Goal: Task Accomplishment & Management: Complete application form

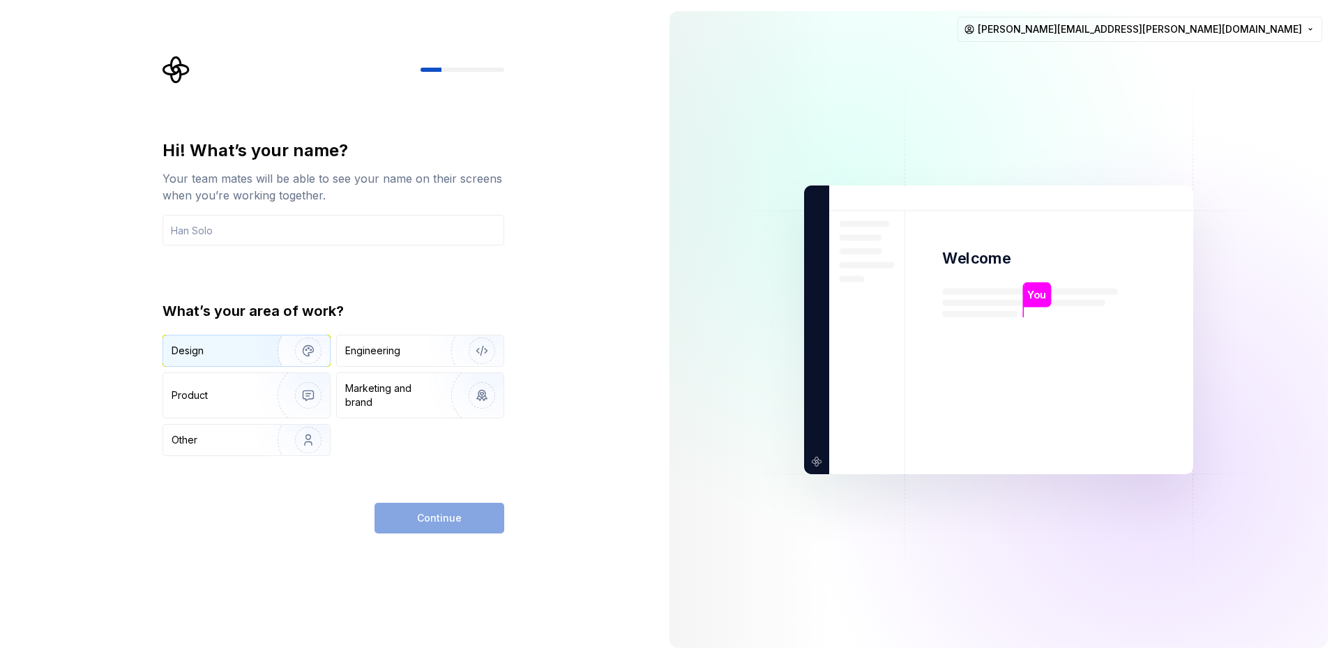
click at [215, 338] on div "Design" at bounding box center [246, 350] width 167 height 31
click at [384, 356] on div "Engineering" at bounding box center [372, 351] width 55 height 14
click at [416, 519] on div "Continue" at bounding box center [439, 518] width 130 height 31
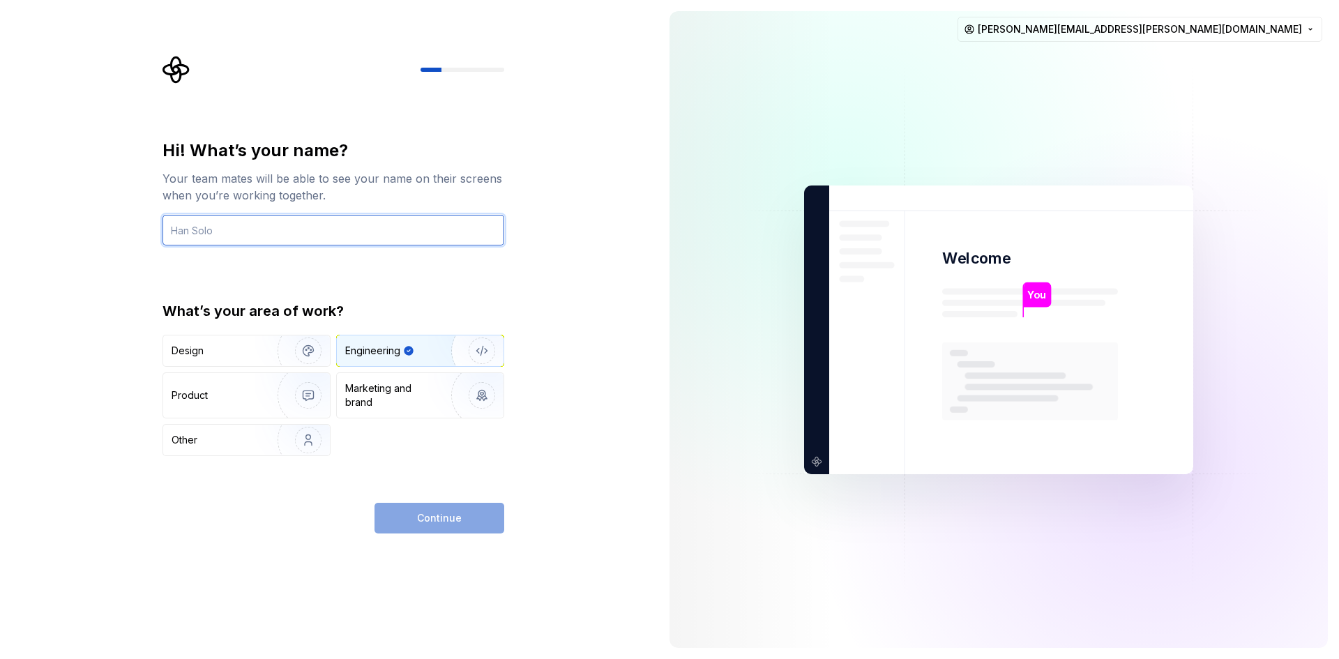
click at [358, 225] on input "text" at bounding box center [333, 230] width 342 height 31
type input "mo"
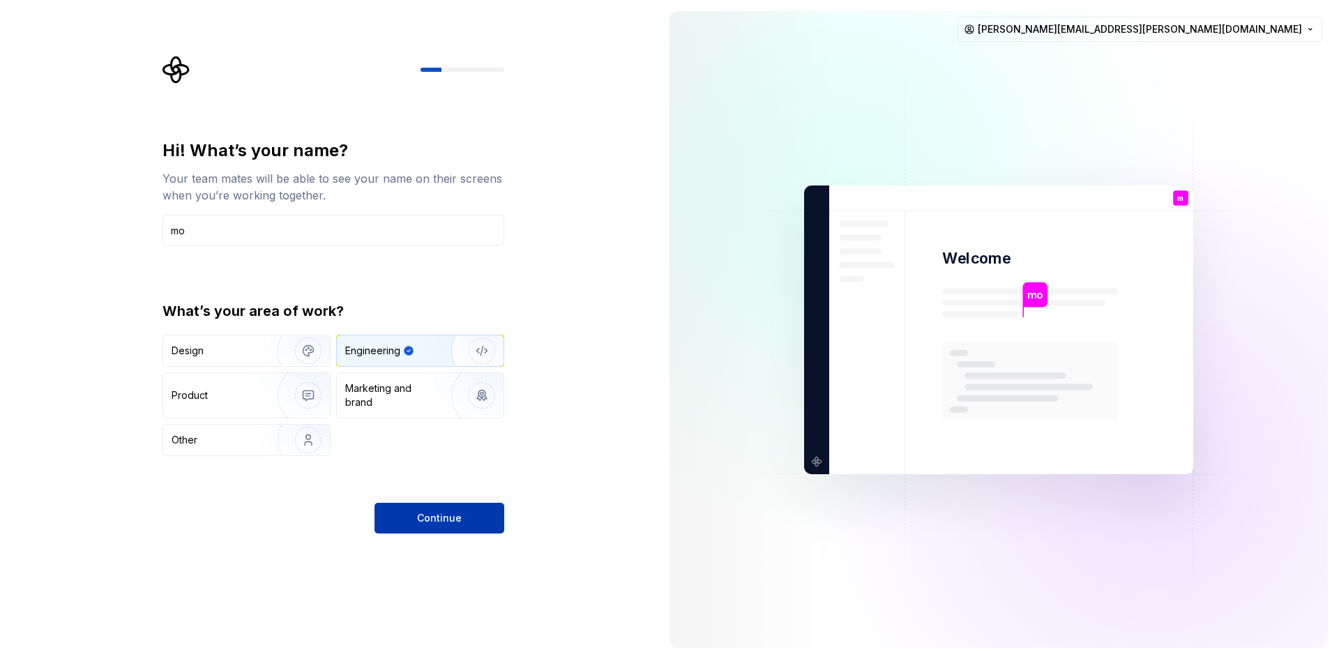
click at [413, 513] on button "Continue" at bounding box center [439, 518] width 130 height 31
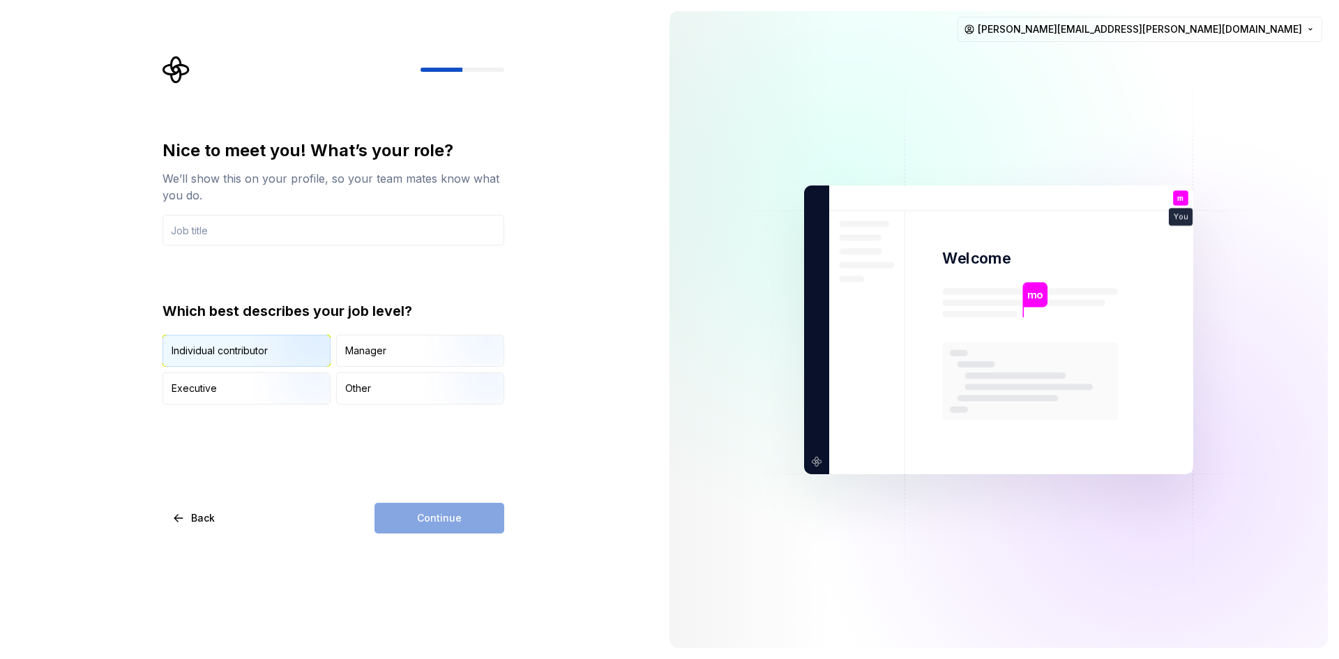
click at [285, 353] on img "button" at bounding box center [296, 367] width 89 height 93
click at [419, 519] on div "Continue" at bounding box center [439, 518] width 130 height 31
click at [378, 225] on input "text" at bounding box center [333, 230] width 342 height 31
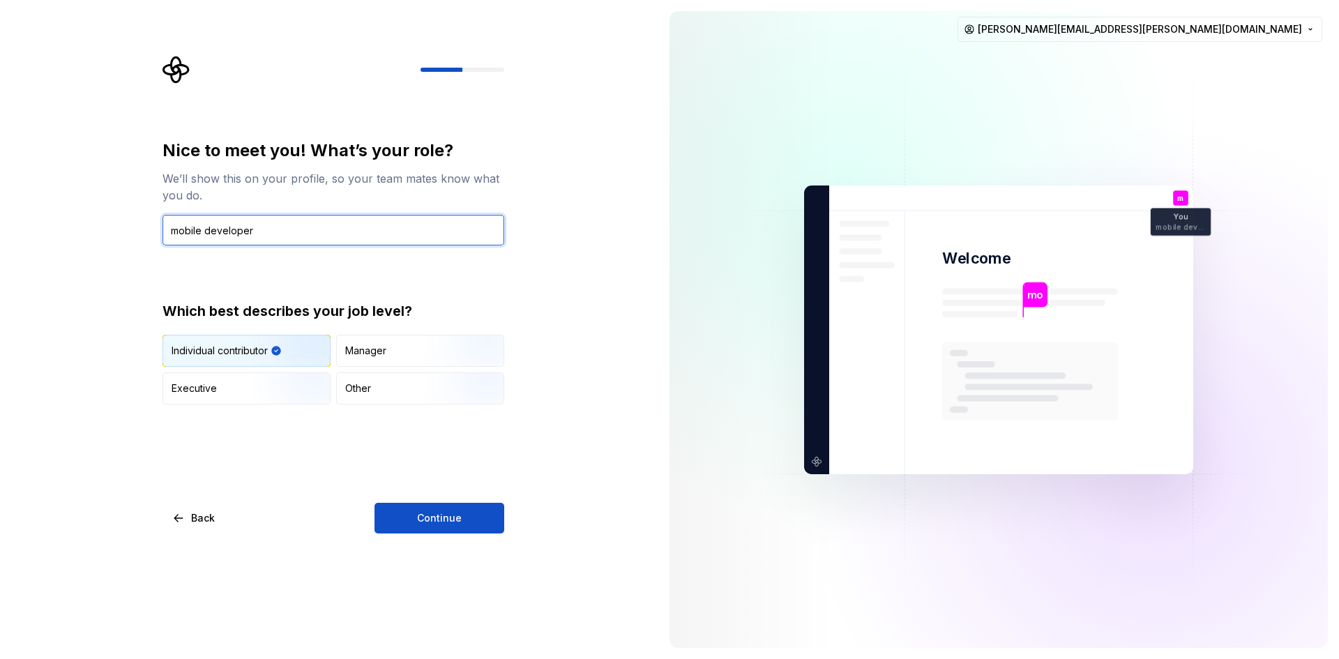
type input "mobile developer"
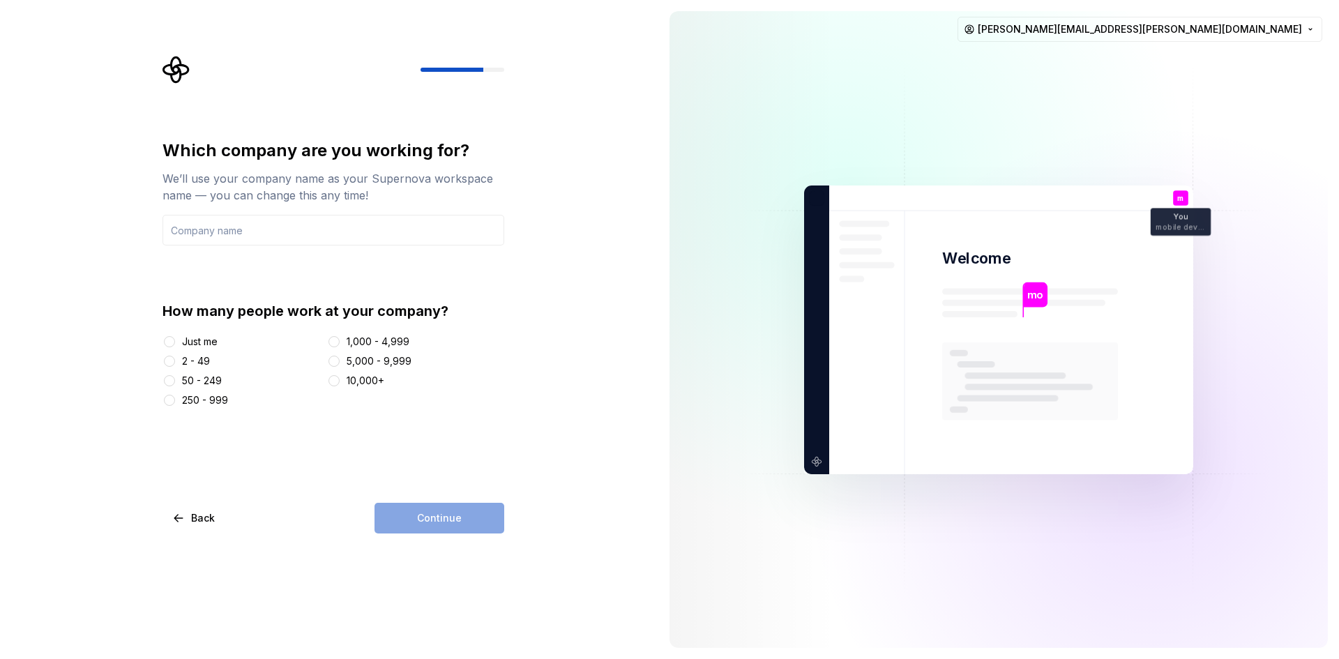
click at [163, 339] on div at bounding box center [169, 342] width 14 height 14
click at [167, 338] on button "Just me" at bounding box center [169, 341] width 11 height 11
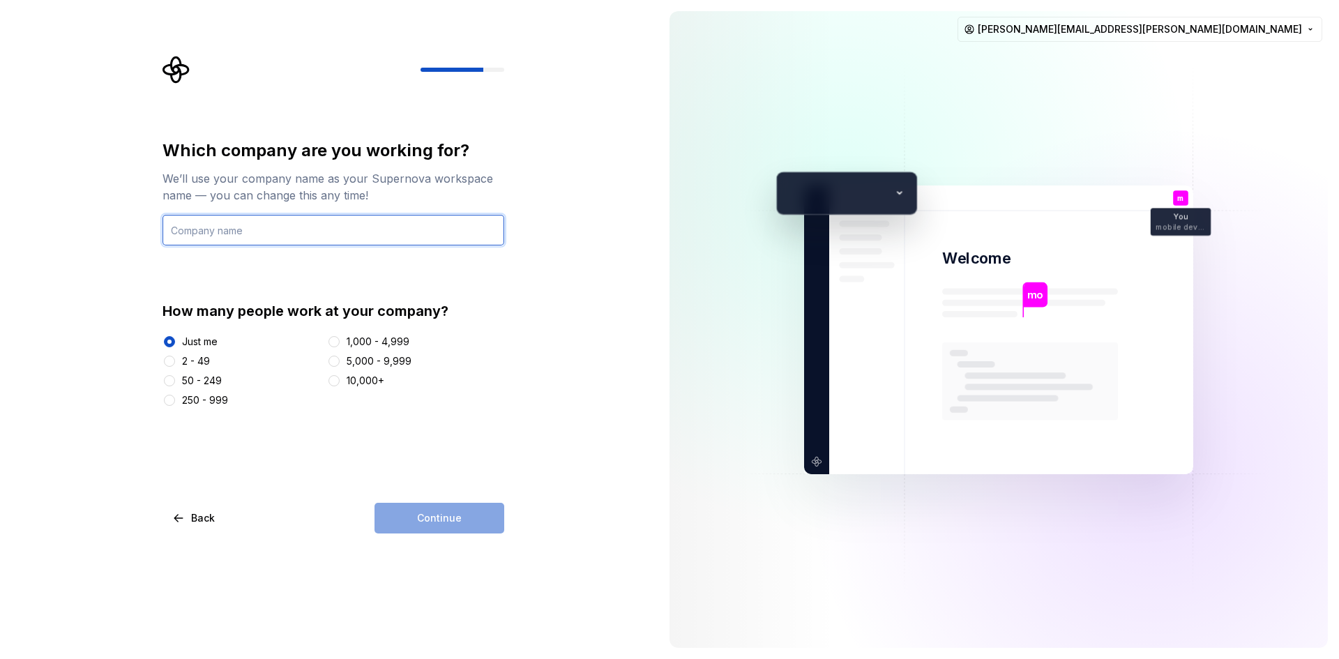
click at [374, 236] on input "text" at bounding box center [333, 230] width 342 height 31
type input "mo"
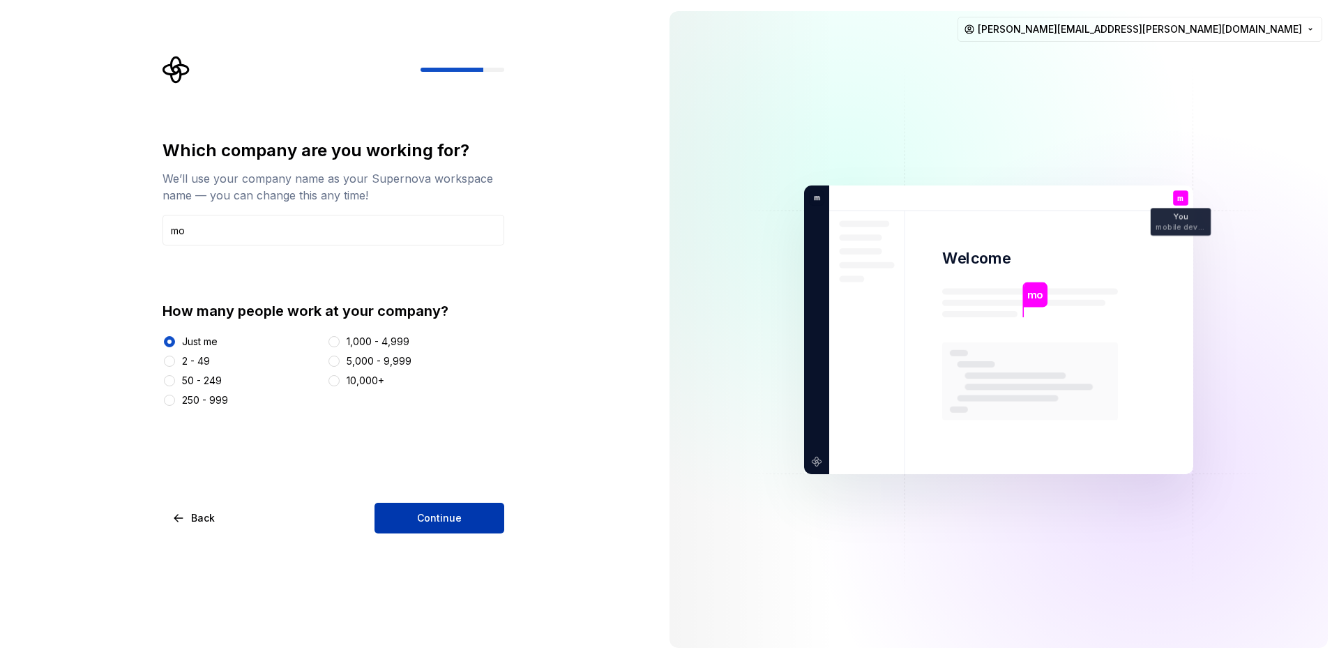
click at [444, 519] on span "Continue" at bounding box center [439, 518] width 45 height 14
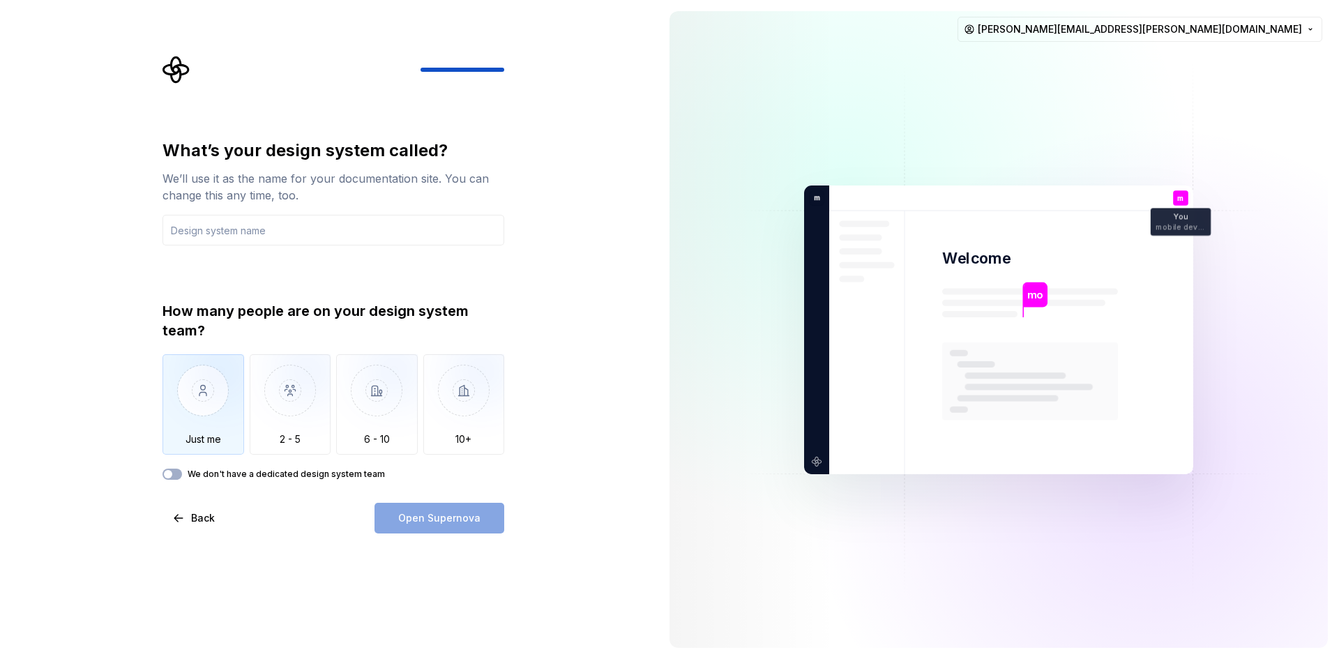
click at [190, 401] on img "button" at bounding box center [203, 400] width 82 height 93
click at [338, 232] on input "text" at bounding box center [333, 230] width 342 height 31
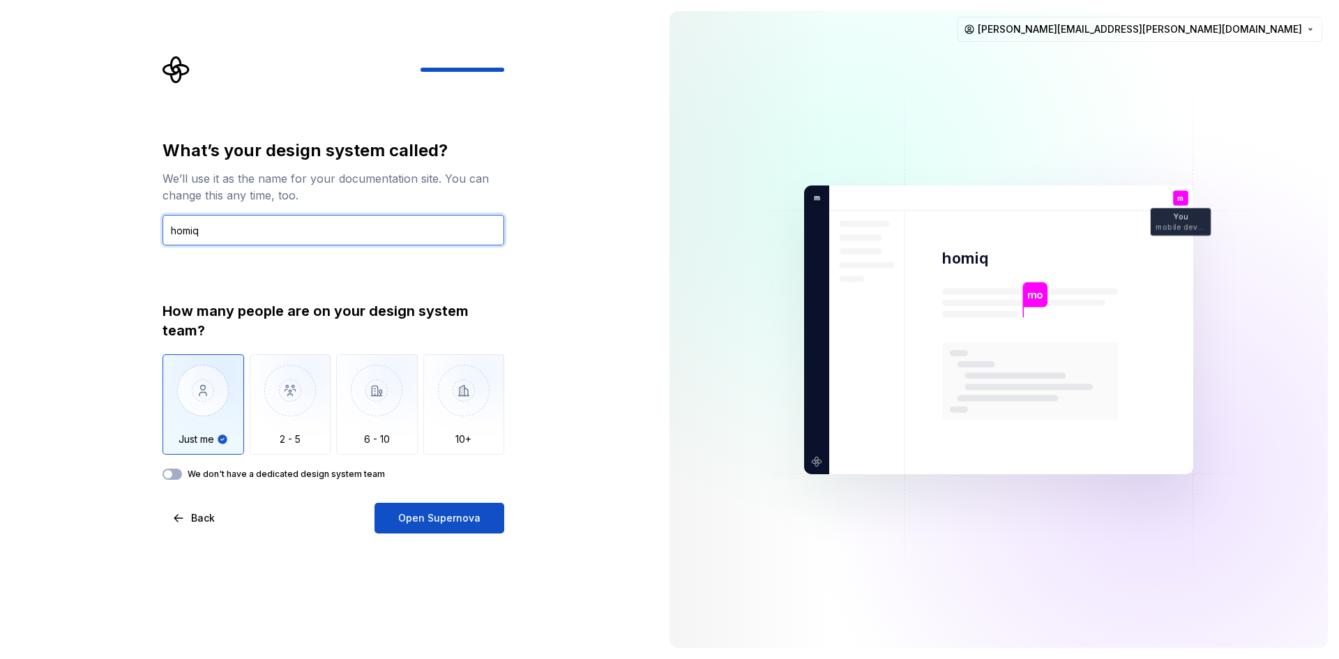
type input "homiq"
click at [404, 536] on div "What’s your design system called? We’ll use it as the name for your documentati…" at bounding box center [329, 329] width 658 height 659
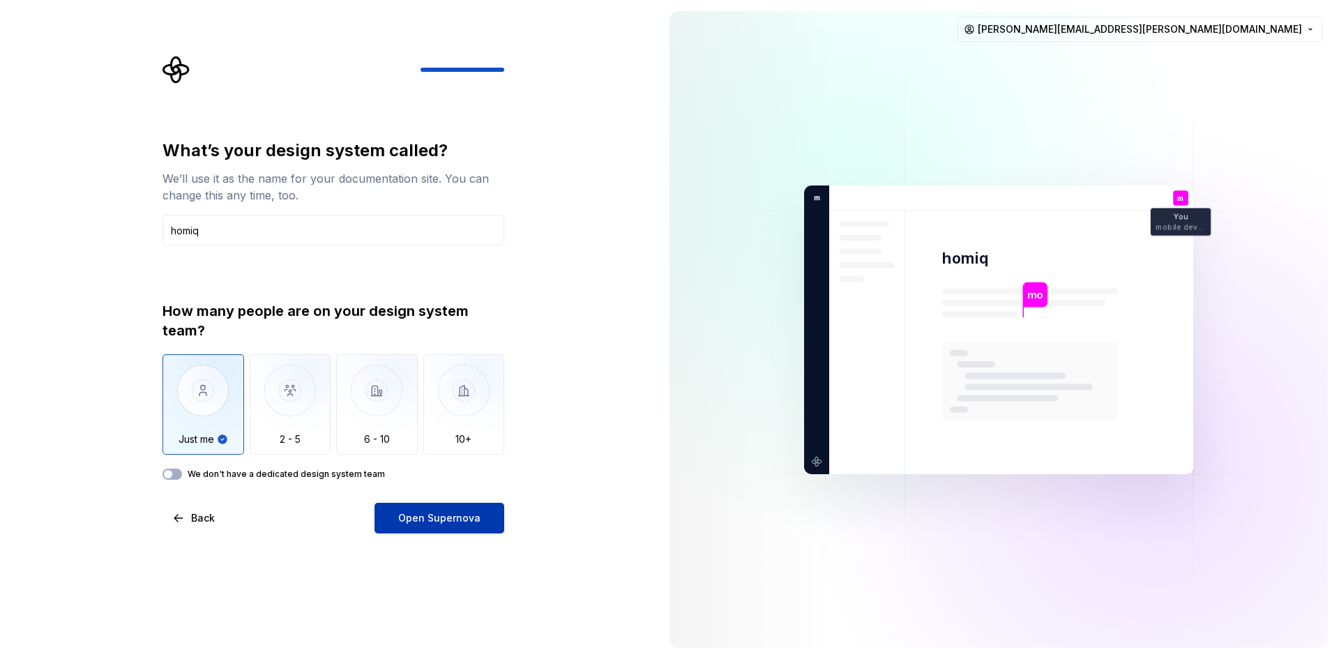
click at [424, 524] on span "Open Supernova" at bounding box center [439, 518] width 82 height 14
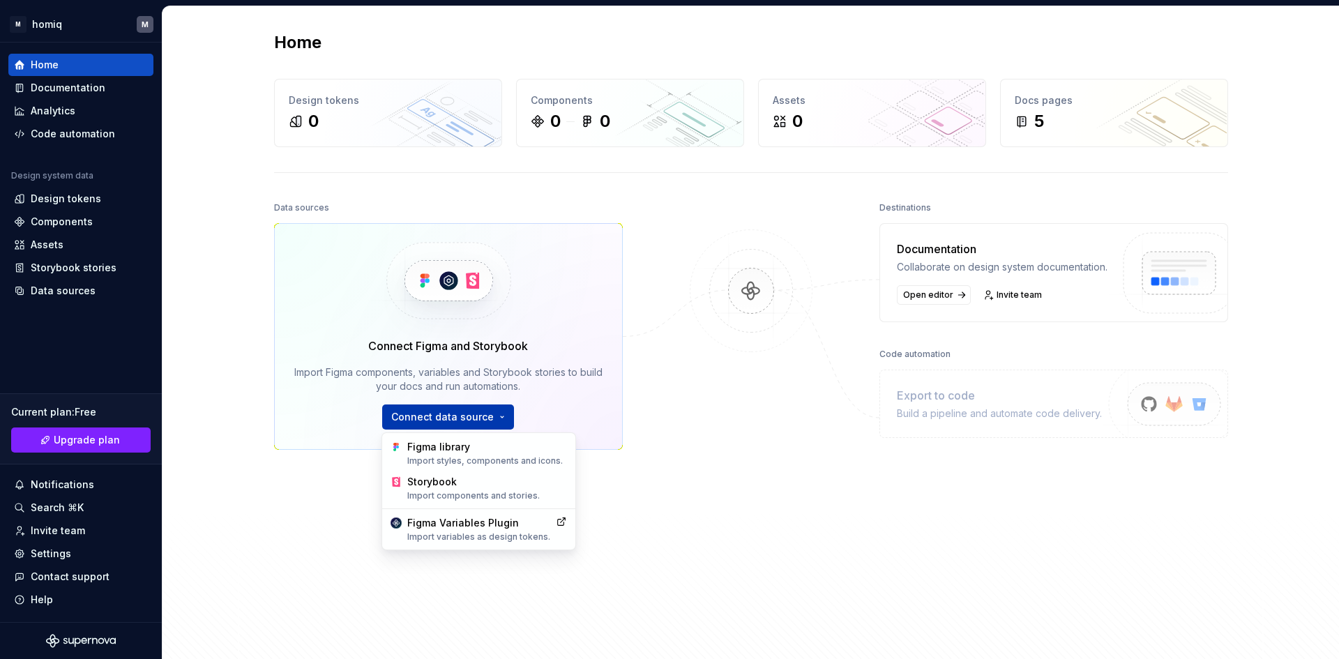
click at [491, 420] on html "M homiq M Home Documentation Analytics Code automation Design system data Desig…" at bounding box center [669, 329] width 1339 height 659
click at [79, 132] on html "M homiq M Home Documentation Analytics Code automation Design system data Desig…" at bounding box center [669, 329] width 1339 height 659
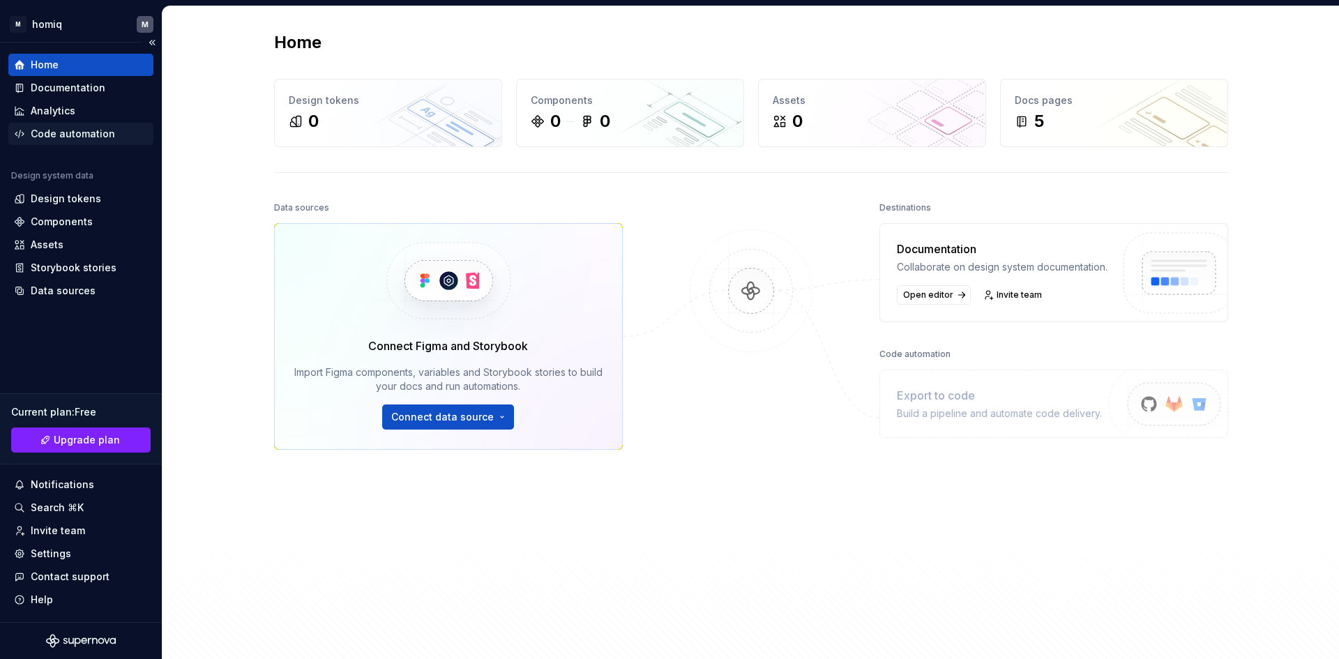
click at [41, 131] on div "Code automation" at bounding box center [73, 134] width 84 height 14
